Goal: Task Accomplishment & Management: Use online tool/utility

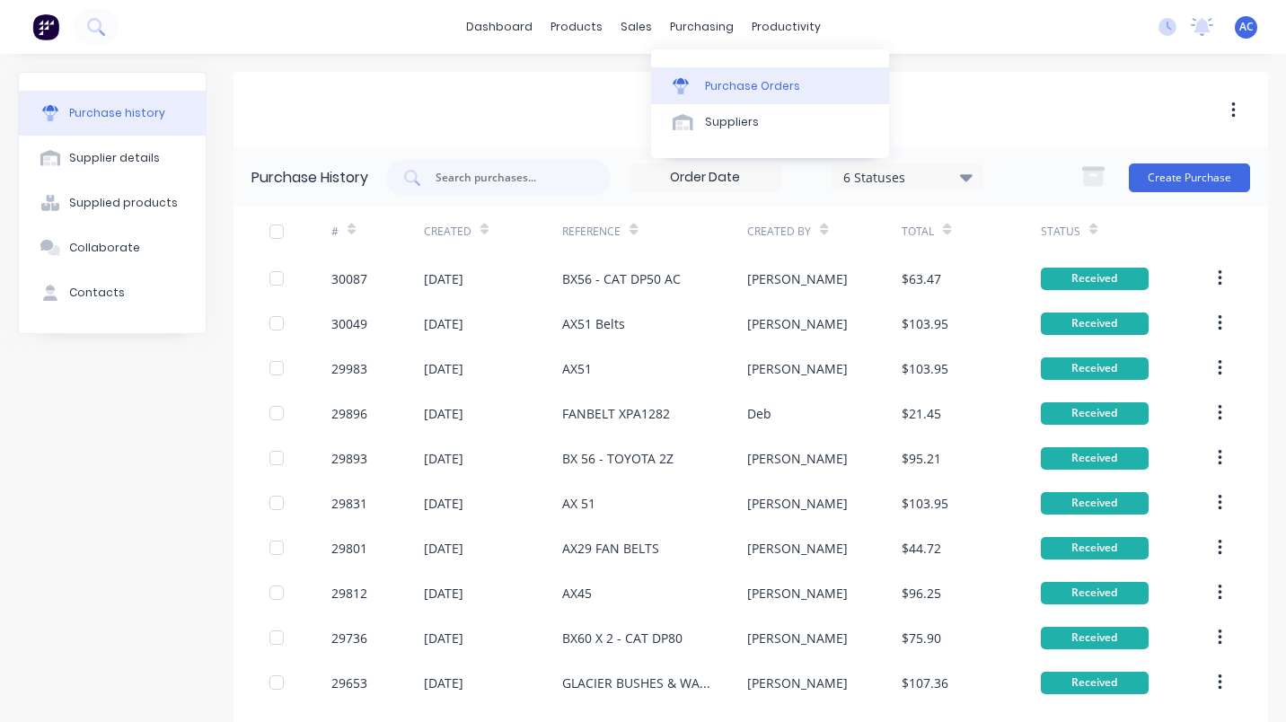
click at [729, 76] on link "Purchase Orders" at bounding box center [770, 85] width 238 height 36
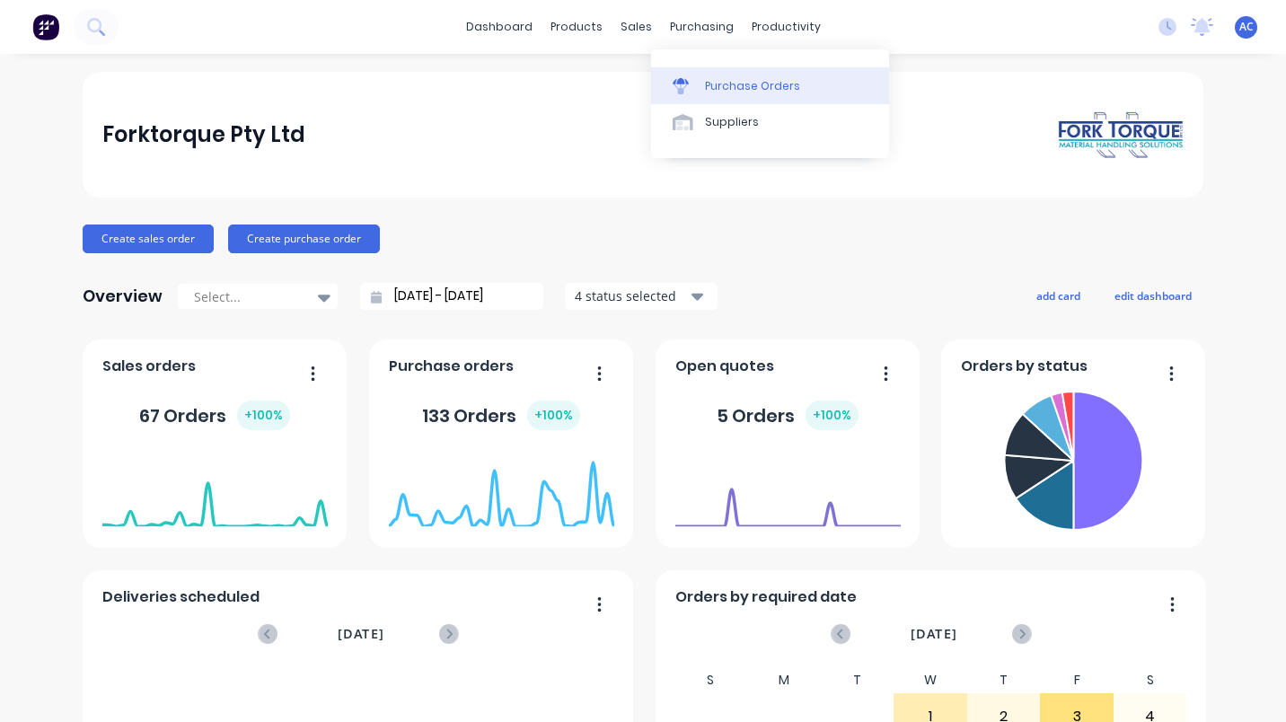
click at [769, 88] on div "Purchase Orders" at bounding box center [752, 86] width 95 height 16
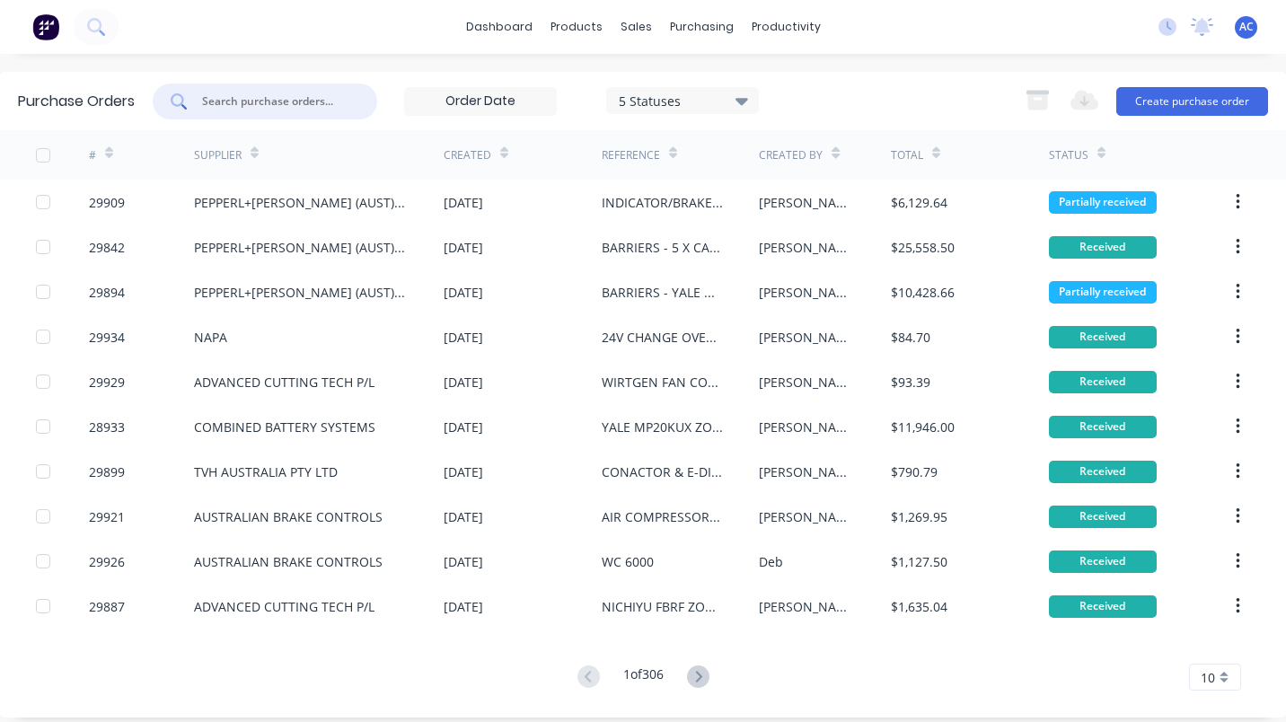
click at [245, 98] on input "text" at bounding box center [274, 102] width 149 height 18
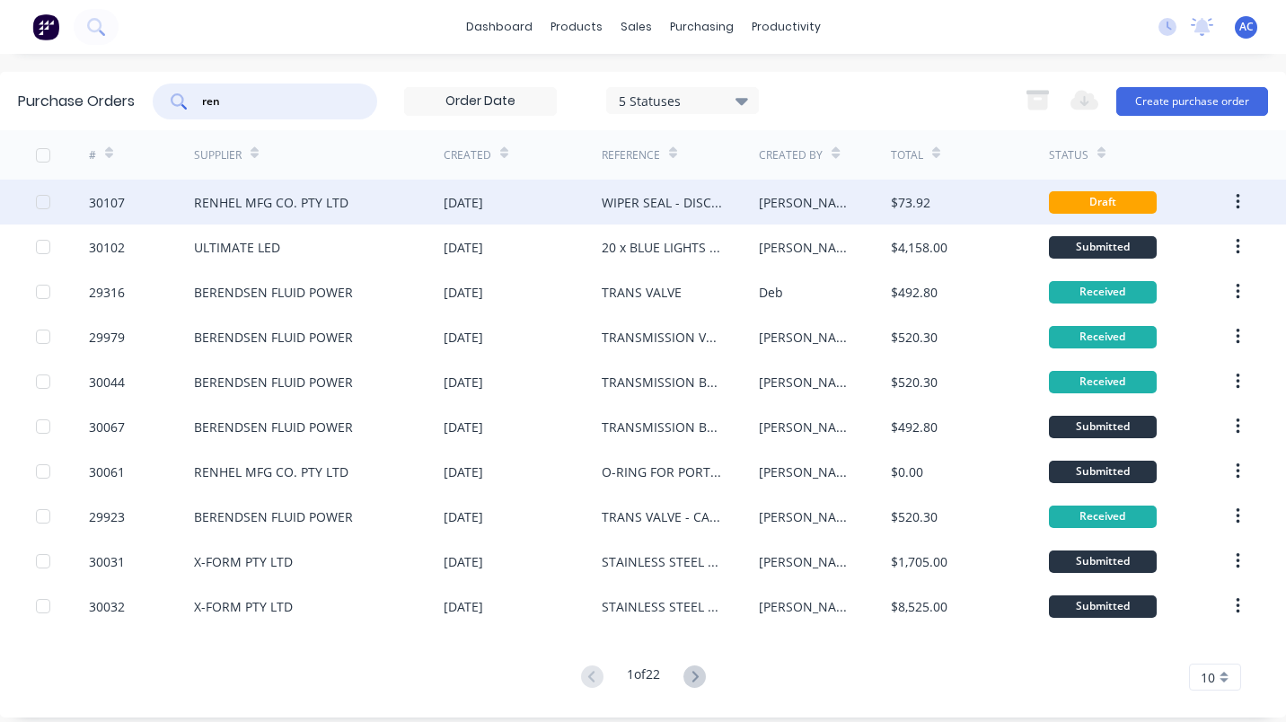
type input "ren"
click at [206, 198] on div "RENHEL MFG CO. PTY LTD" at bounding box center [271, 202] width 154 height 19
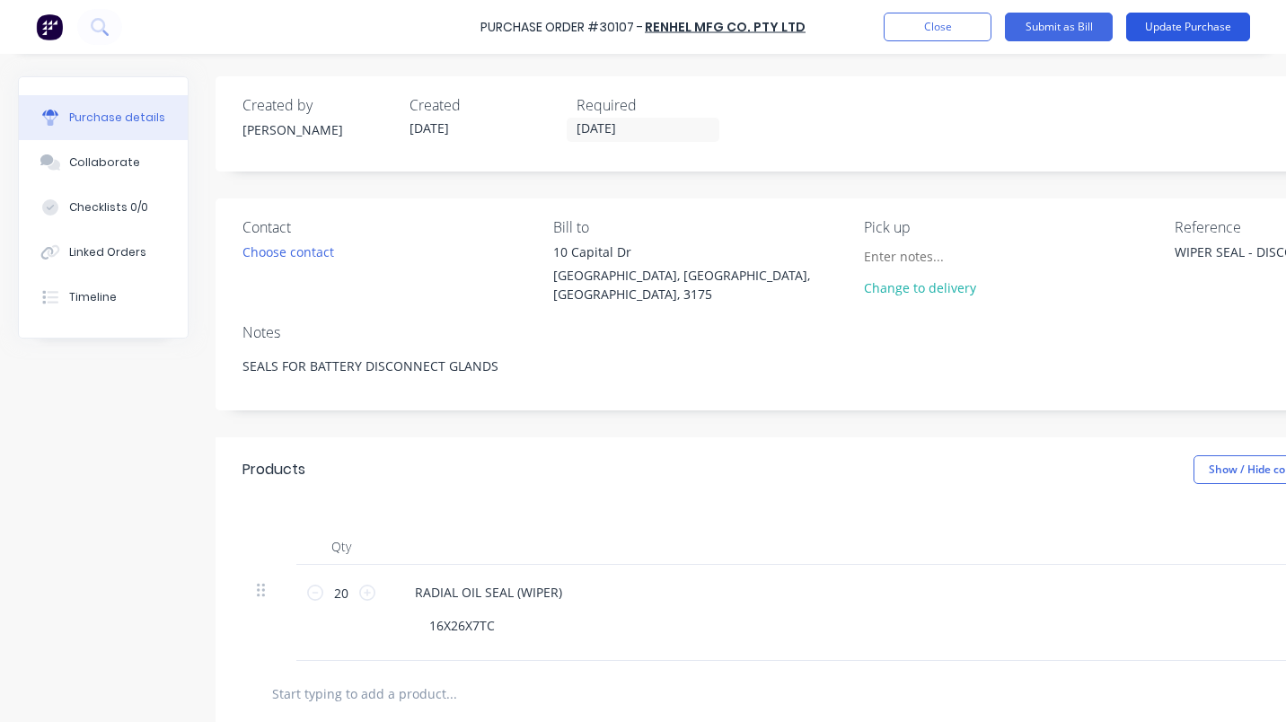
click at [1165, 26] on button "Update Purchase" at bounding box center [1188, 27] width 124 height 29
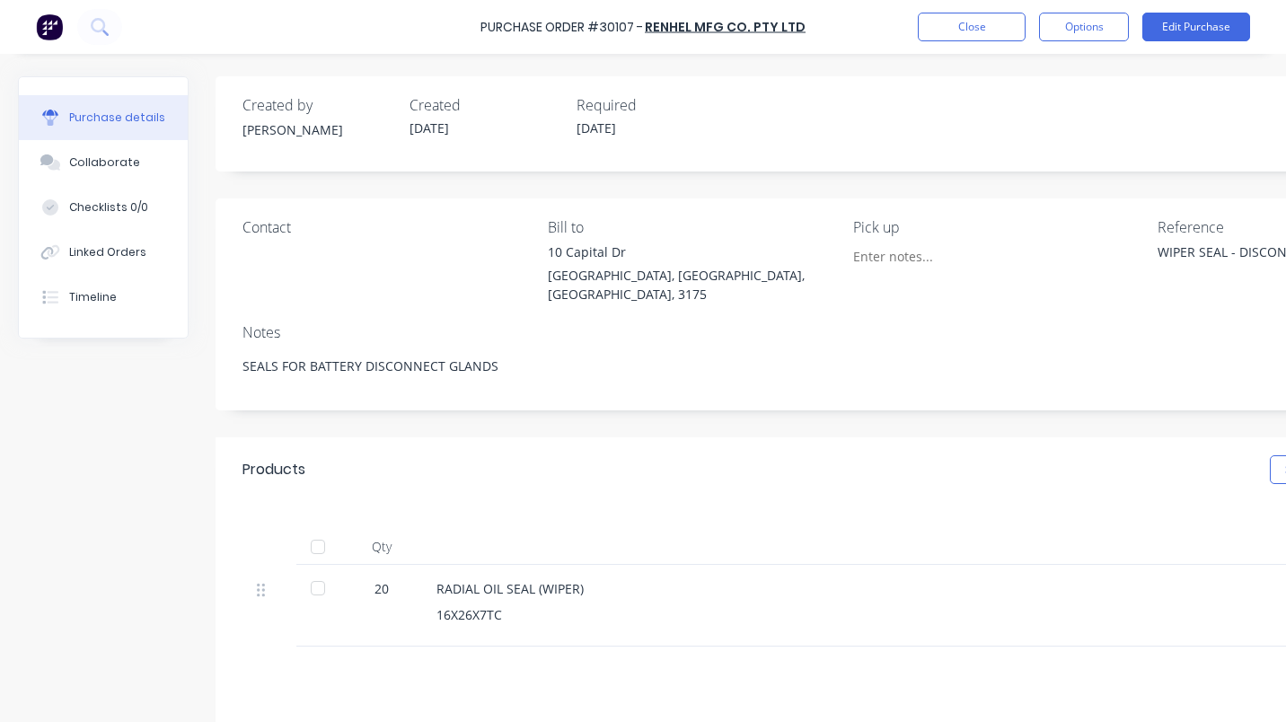
click at [1072, 6] on div "Purchase Order #30107 - RENHEL MFG CO. PTY LTD Close Options Edit Purchase" at bounding box center [643, 27] width 1286 height 54
click at [1072, 25] on button "Options" at bounding box center [1084, 27] width 90 height 29
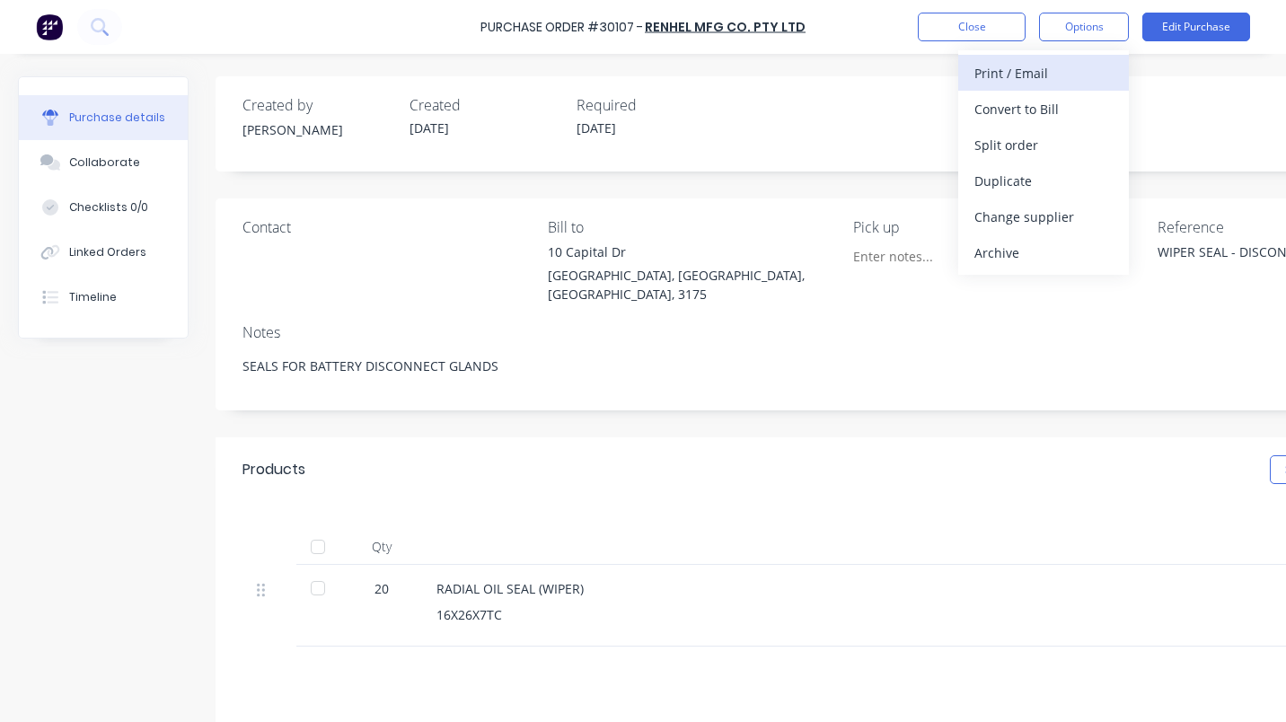
click at [1033, 71] on div "Print / Email" at bounding box center [1044, 73] width 138 height 26
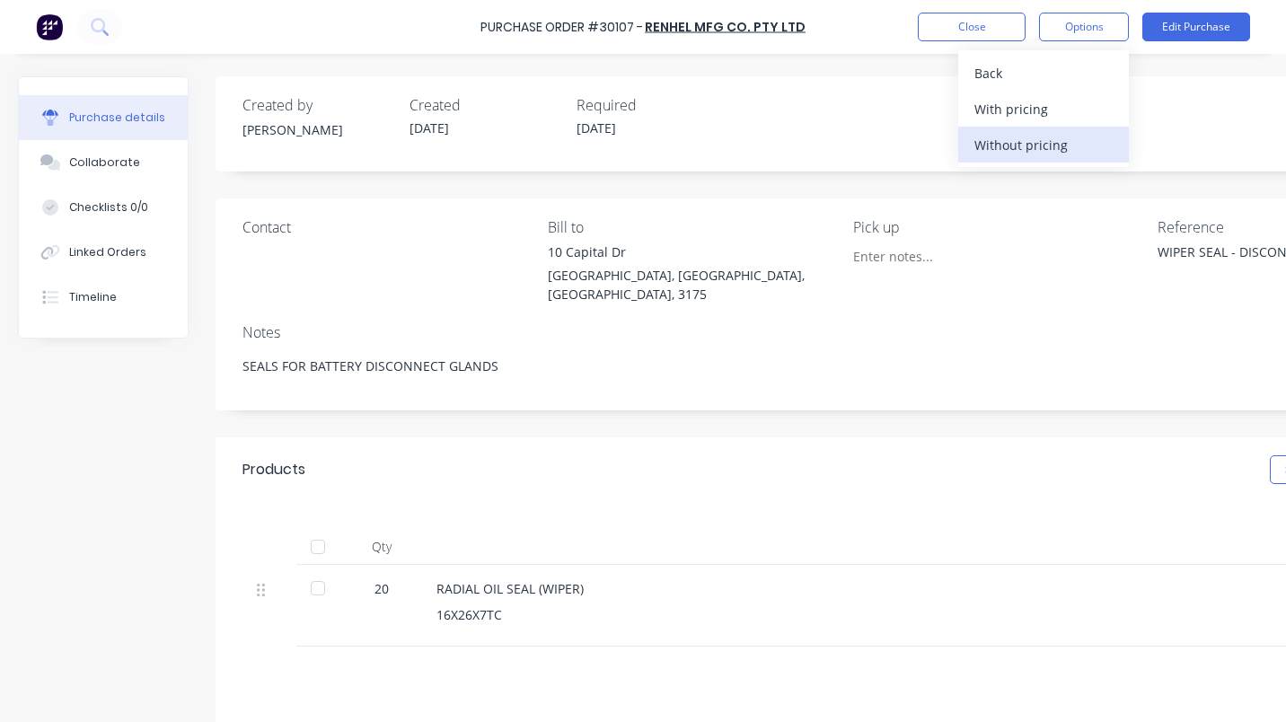
click at [1022, 145] on div "Without pricing" at bounding box center [1044, 145] width 138 height 26
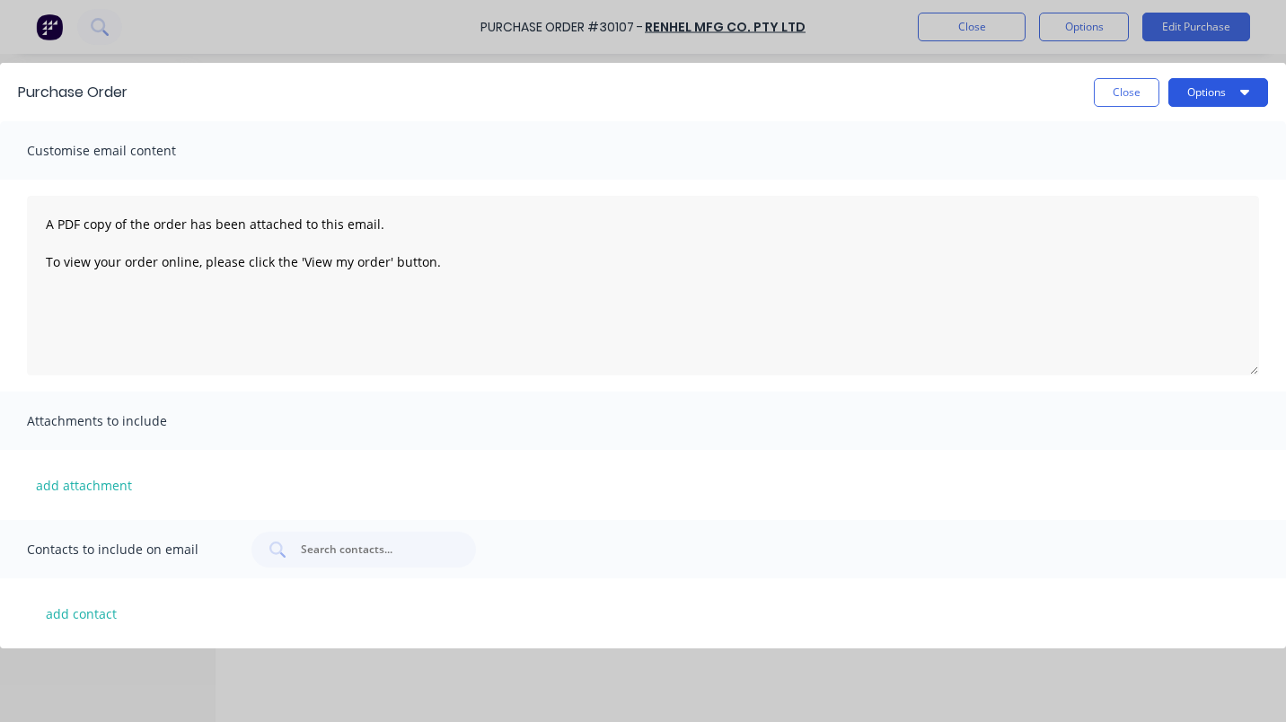
click at [1249, 94] on button "Options" at bounding box center [1219, 92] width 100 height 29
click at [1135, 162] on div "Print" at bounding box center [1183, 174] width 138 height 26
type textarea "x"
